Goal: Find contact information: Find contact information

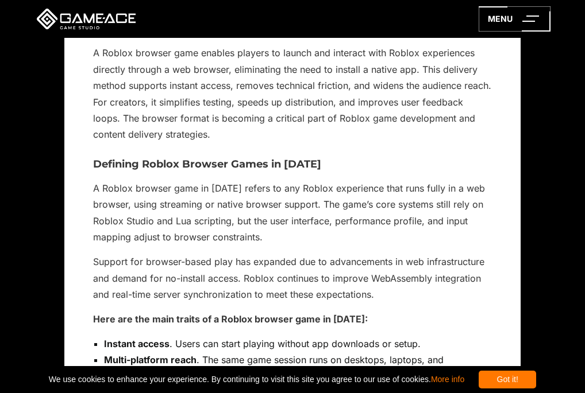
scroll to position [984, 0]
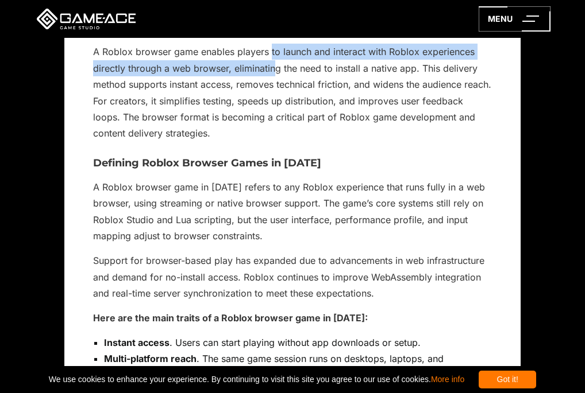
drag, startPoint x: 272, startPoint y: 46, endPoint x: 276, endPoint y: 71, distance: 25.6
click at [276, 71] on p "A Roblox browser game enables players to launch and interact with Roblox experi…" at bounding box center [292, 93] width 399 height 98
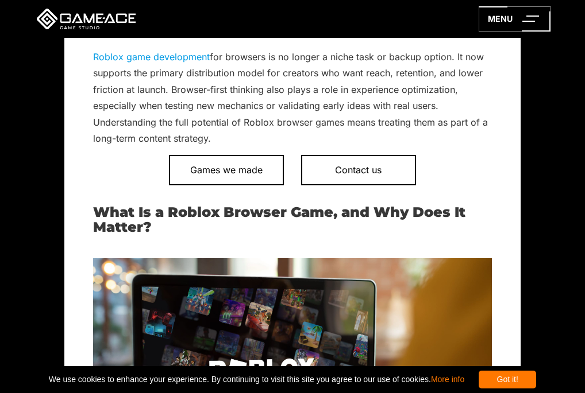
scroll to position [492, 0]
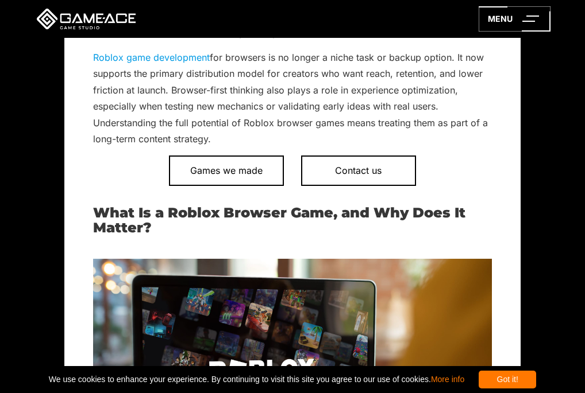
click at [165, 55] on link "Roblox game development" at bounding box center [151, 57] width 117 height 11
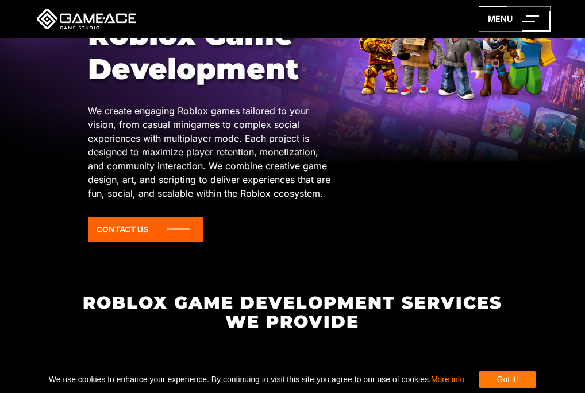
scroll to position [111, 0]
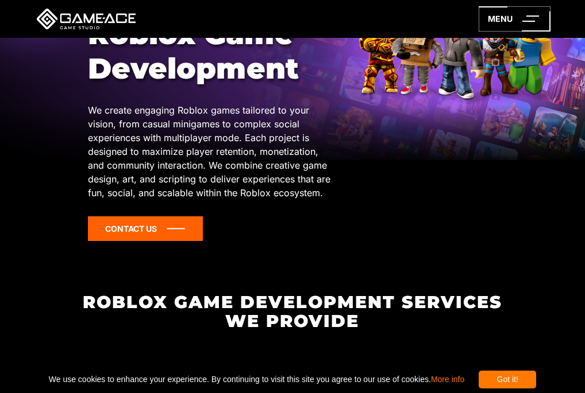
click at [167, 226] on icon at bounding box center [145, 228] width 115 height 25
